Goal: Task Accomplishment & Management: Use online tool/utility

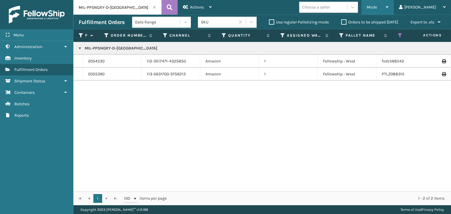
drag, startPoint x: 407, startPoint y: 7, endPoint x: 406, endPoint y: 14, distance: 7.2
click at [388, 7] on icon at bounding box center [386, 7] width 3 height 4
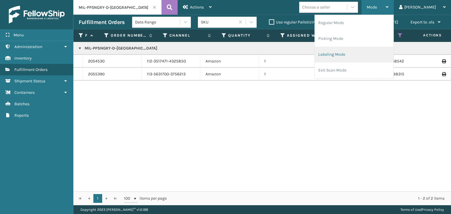
click at [393, 48] on li "Labeling Mode" at bounding box center [353, 55] width 79 height 16
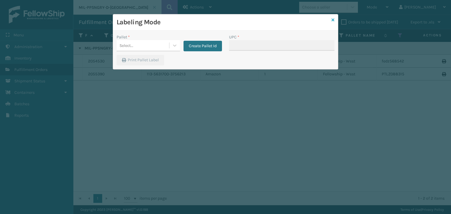
click at [331, 20] on icon at bounding box center [332, 20] width 3 height 4
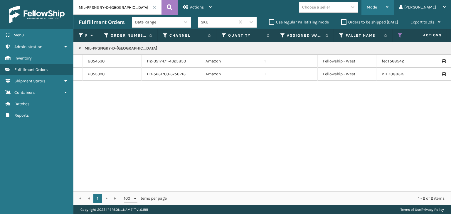
click at [388, 7] on div "Mode" at bounding box center [377, 7] width 22 height 15
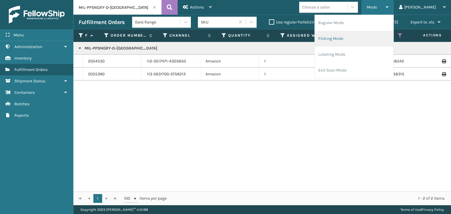
click at [381, 39] on li "Picking Mode" at bounding box center [353, 39] width 79 height 16
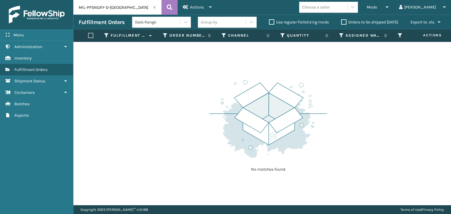
click at [155, 7] on span at bounding box center [155, 8] width 4 height 4
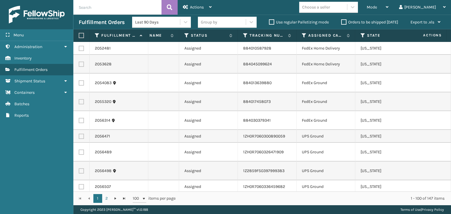
scroll to position [0, 272]
click at [303, 34] on icon at bounding box center [303, 35] width 5 height 5
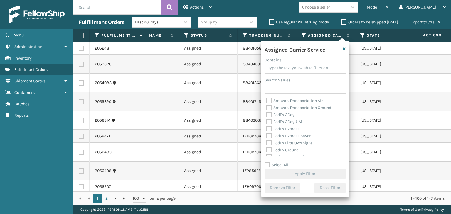
click at [278, 163] on label "Select All" at bounding box center [276, 164] width 24 height 5
click at [278, 162] on input "Select All" at bounding box center [308, 162] width 88 height 1
checkbox input "true"
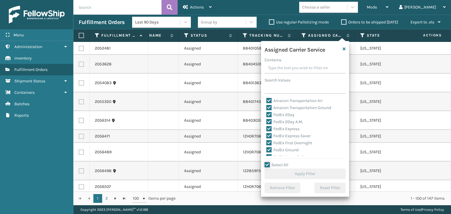
checkbox input "true"
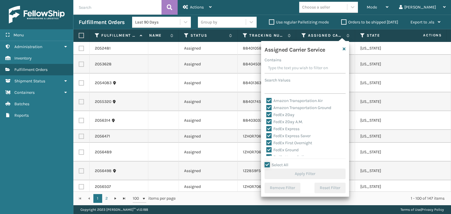
checkbox input "true"
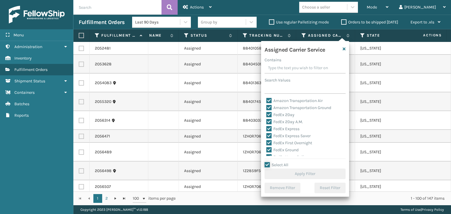
checkbox input "true"
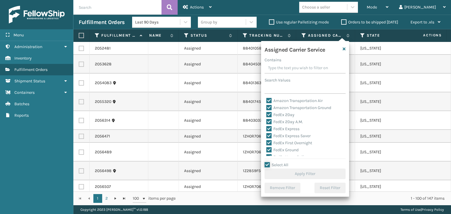
checkbox input "true"
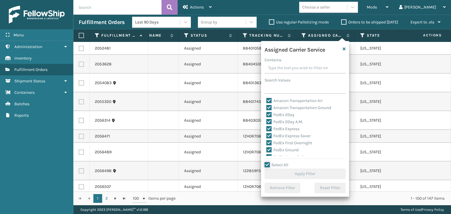
checkbox input "true"
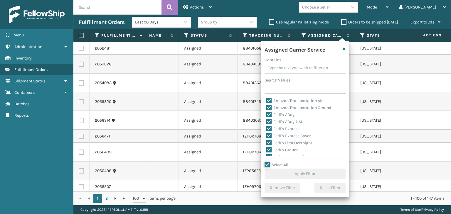
checkbox input "true"
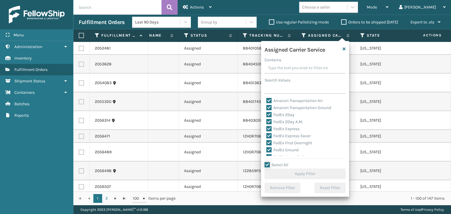
checkbox input "true"
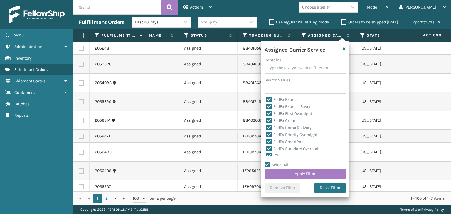
click at [274, 153] on label "LTL" at bounding box center [272, 155] width 13 height 5
click at [266, 153] on input "LTL" at bounding box center [266, 155] width 0 height 4
checkbox input "false"
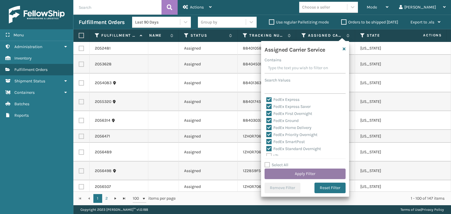
click at [292, 174] on button "Apply Filter" at bounding box center [304, 174] width 81 height 11
